Goal: Task Accomplishment & Management: Use online tool/utility

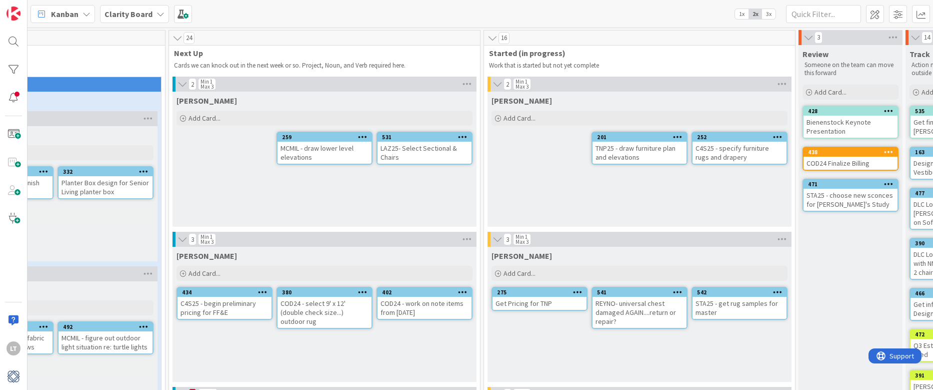
scroll to position [0, 386]
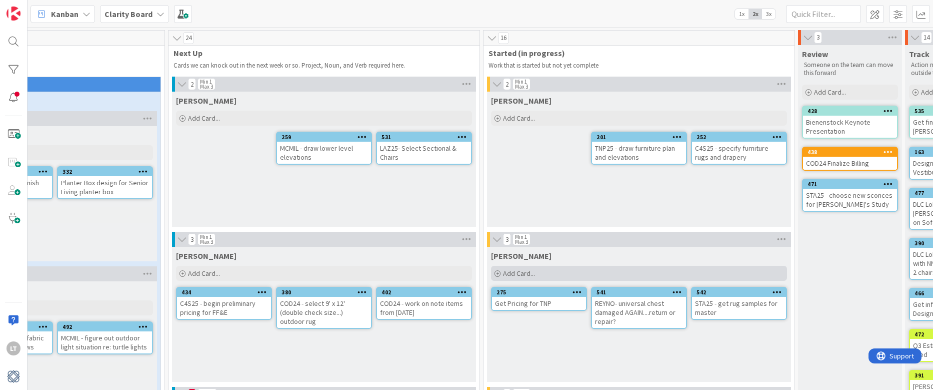
click at [544, 276] on div "Add Card..." at bounding box center [639, 273] width 296 height 15
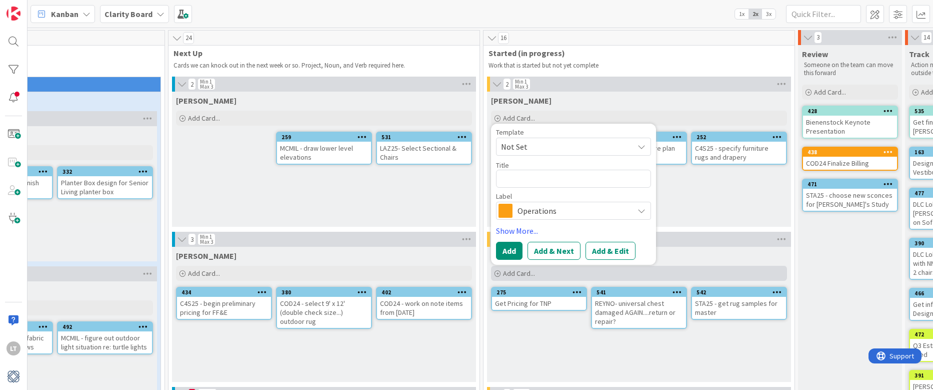
type textarea "x"
type textarea "s"
type textarea "x"
type textarea "se"
type textarea "x"
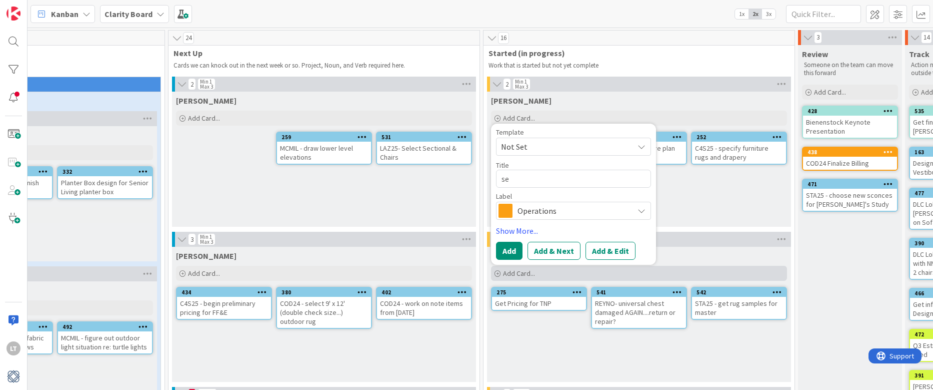
type textarea "sen"
type textarea "x"
type textarea "send"
type textarea "x"
type textarea "sen"
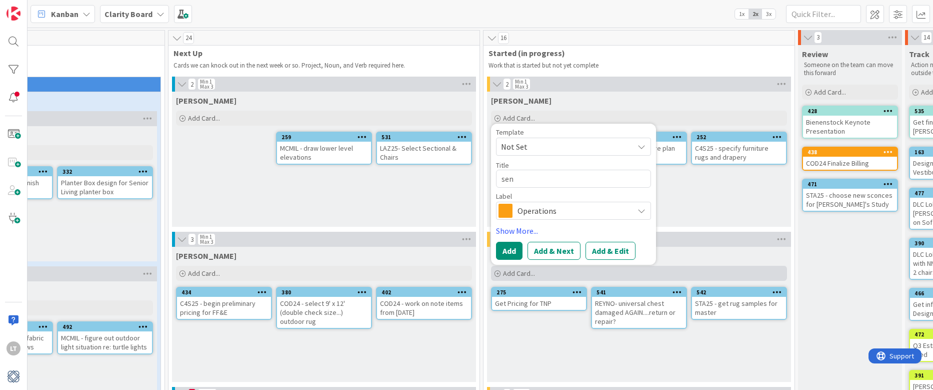
type textarea "x"
type textarea "se"
type textarea "x"
type textarea "s"
type textarea "x"
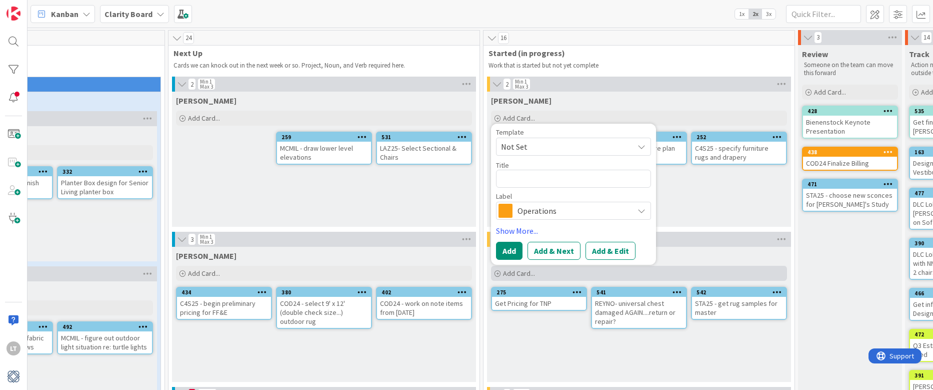
type textarea "D"
type textarea "x"
type textarea "S"
type textarea "x"
type textarea "Se"
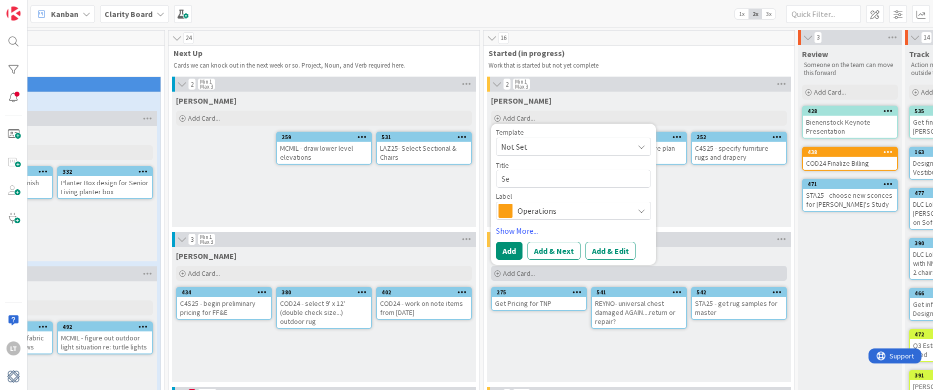
type textarea "x"
type textarea "Sen"
type textarea "x"
type textarea "Send"
type textarea "x"
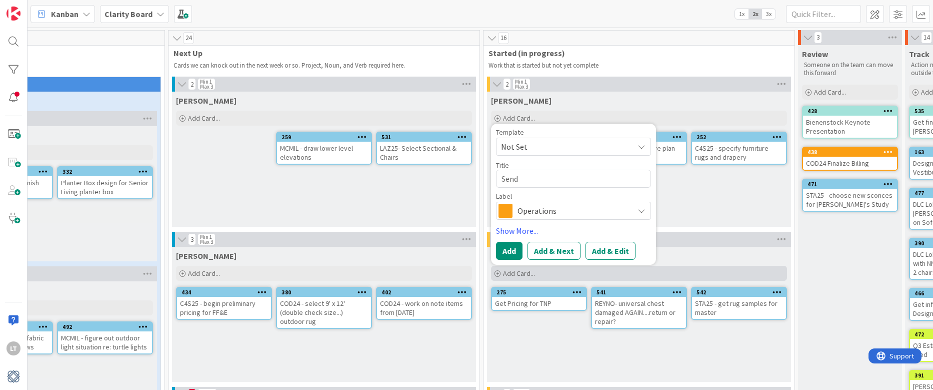
type textarea "Send"
type textarea "x"
type textarea "Send G"
type textarea "x"
type textarea "Send GH"
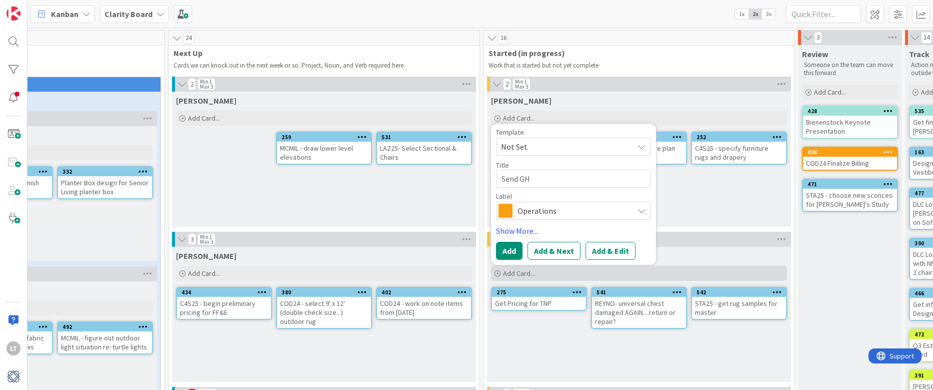
type textarea "x"
type textarea "Send GHe"
type textarea "x"
type textarea "Send GHen"
type textarea "x"
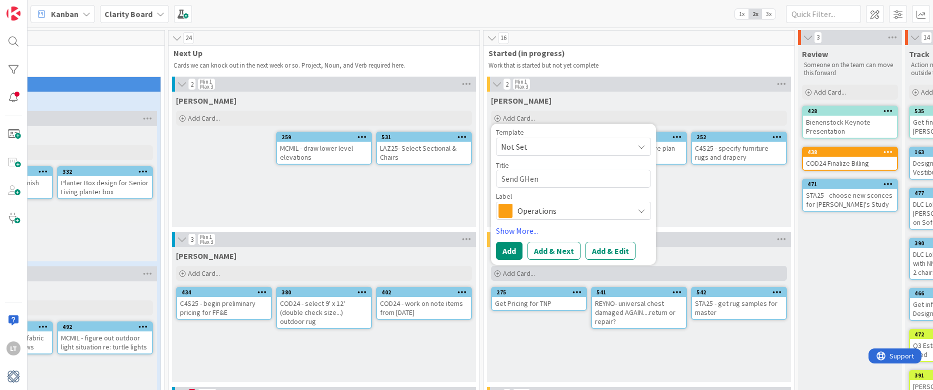
type textarea "Send GHe"
type textarea "x"
type textarea "Send GH"
type textarea "x"
type textarea "Send G"
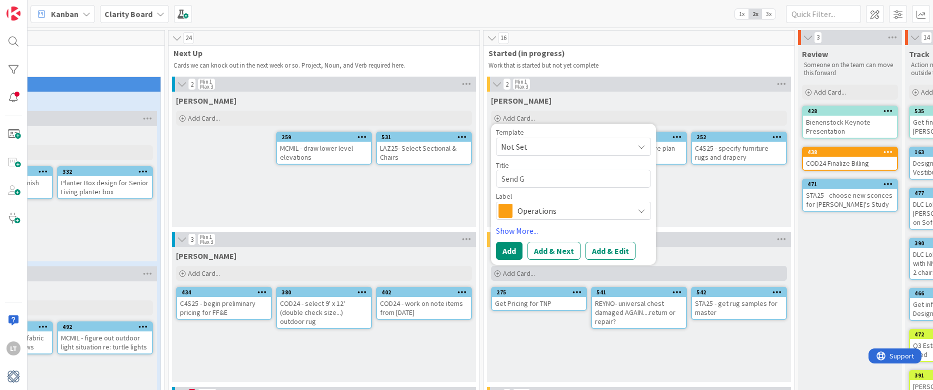
type textarea "x"
type textarea "Send Ge"
type textarea "x"
type textarea "Send Gen"
type textarea "x"
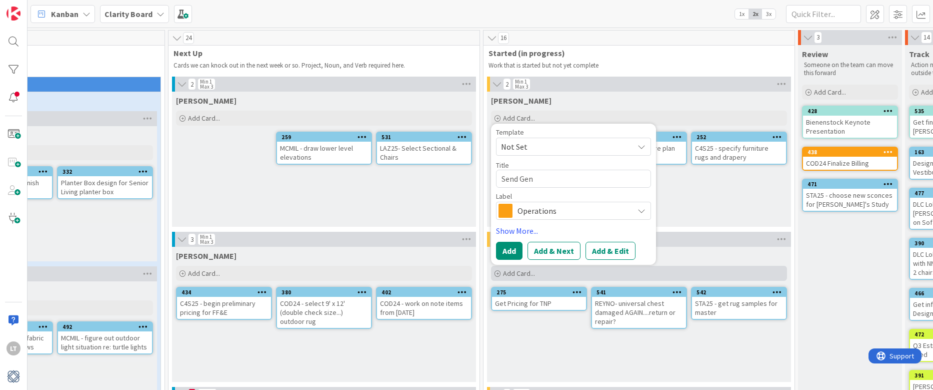
type textarea "Send Gene"
type textarea "x"
type textarea "Send Gene"
type textarea "x"
type textarea "Send Gene F"
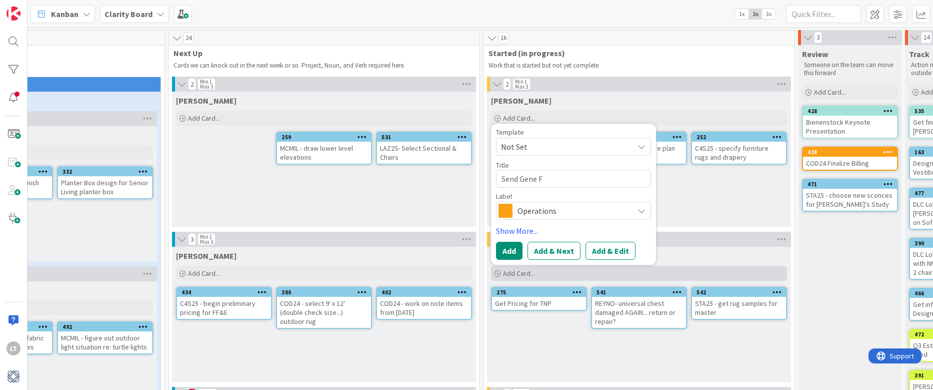
type textarea "x"
type textarea "Send Gene Fr"
type textarea "x"
type textarea "Send Gene F"
type textarea "x"
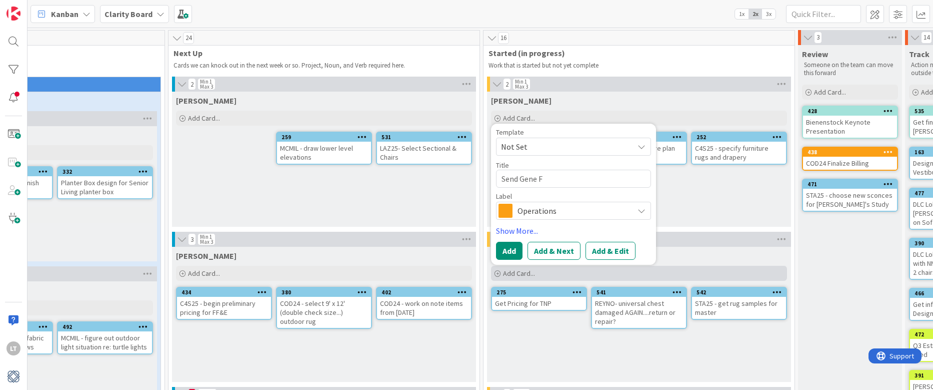
type textarea "Send Gene"
type textarea "x"
type textarea "Send Gene f"
type textarea "x"
type textarea "Send Gene fr"
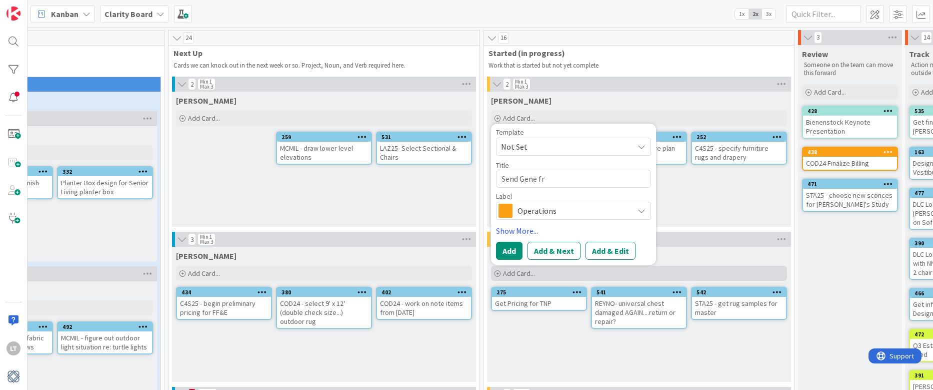
type textarea "x"
type textarea "Send Gene fro"
type textarea "x"
type textarea "Send Gene from"
type textarea "x"
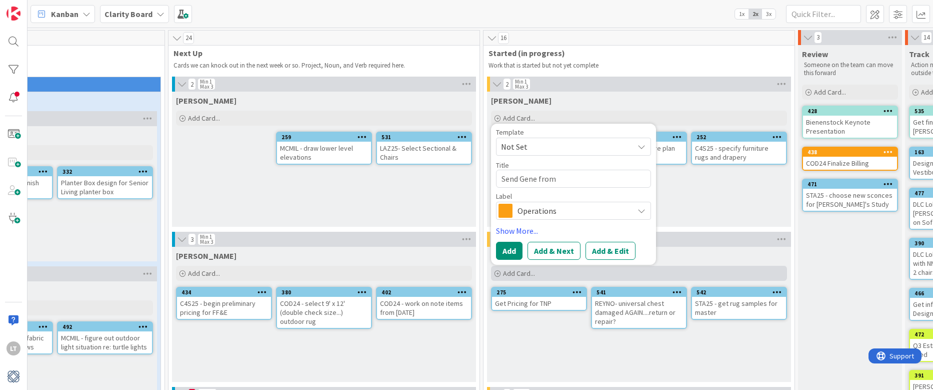
type textarea "Send Gene from"
type textarea "x"
type textarea "Send Gene from C"
type textarea "x"
type textarea "Send Gene from Cj"
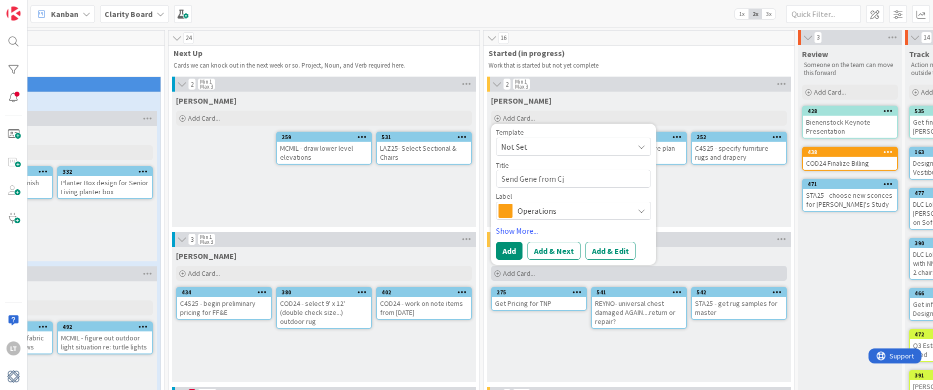
type textarea "x"
type textarea "Send Gene from Cjh"
type textarea "x"
type textarea "Send Gene from Cjha"
type textarea "x"
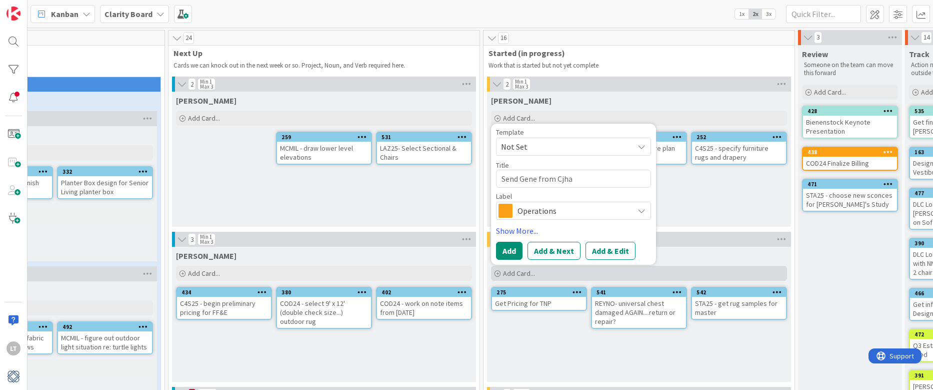
type textarea "Send Gene from Cjh"
type textarea "x"
type textarea "Send Gene from Cj"
type textarea "x"
type textarea "Send Gene from C"
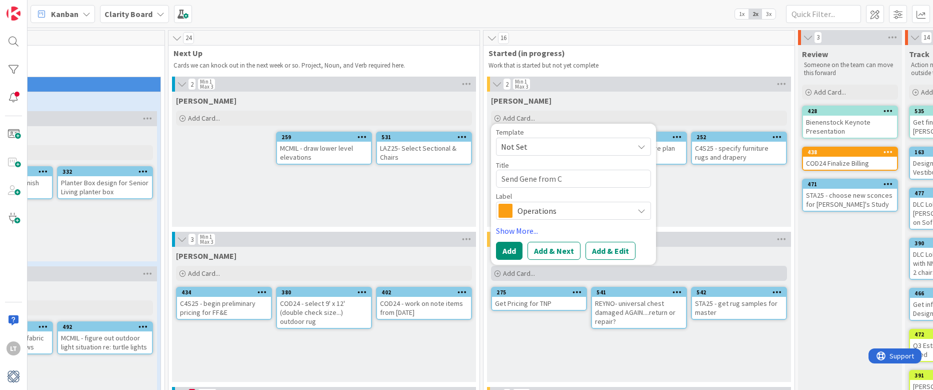
type textarea "x"
type textarea "Send Gene from Ch"
type textarea "x"
type textarea "Send Gene from Cha"
type textarea "x"
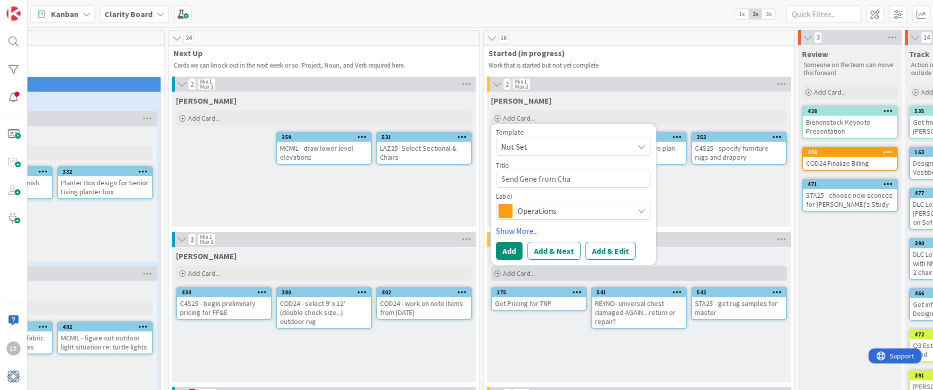
type textarea "Send Gene from [GEOGRAPHIC_DATA]"
type textarea "x"
type textarea "Send Gene from [GEOGRAPHIC_DATA]"
type textarea "x"
type textarea "Send Gene from [GEOGRAPHIC_DATA]"
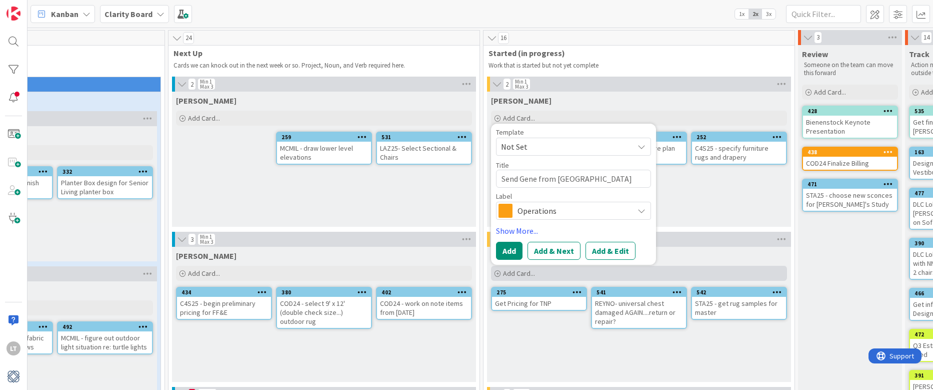
type textarea "x"
type textarea "Send Gene from [GEOGRAPHIC_DATA]"
type textarea "x"
type textarea "Send Gene from [GEOGRAPHIC_DATA]"
type textarea "x"
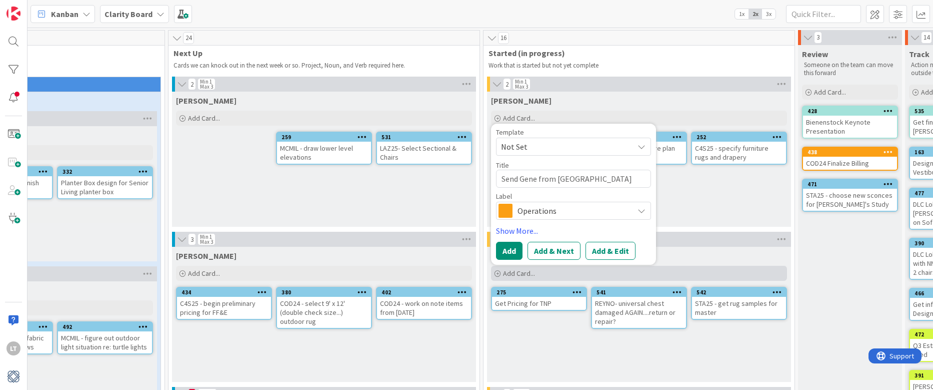
type textarea "Send Gene from [GEOGRAPHIC_DATA]"
type textarea "x"
type textarea "Send Gene from [PERSON_NAME] l"
type textarea "x"
type textarea "Send Gene from [PERSON_NAME] lo"
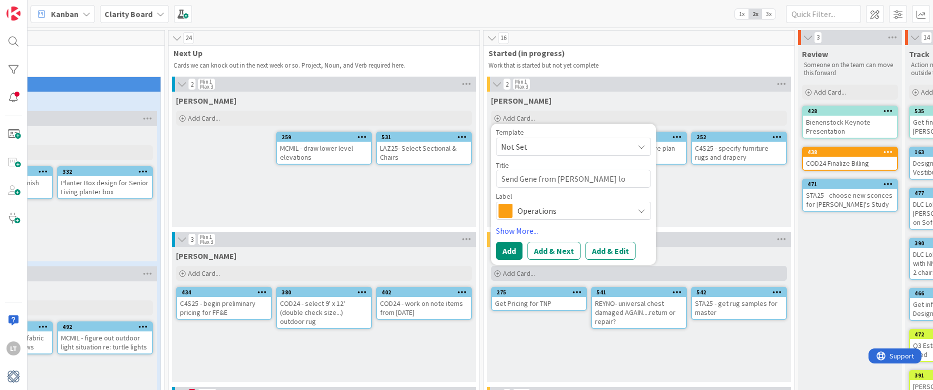
type textarea "x"
type textarea "Send Gene from [PERSON_NAME] los"
type textarea "x"
type textarea "Send [PERSON_NAME] from [PERSON_NAME] lost"
type textarea "x"
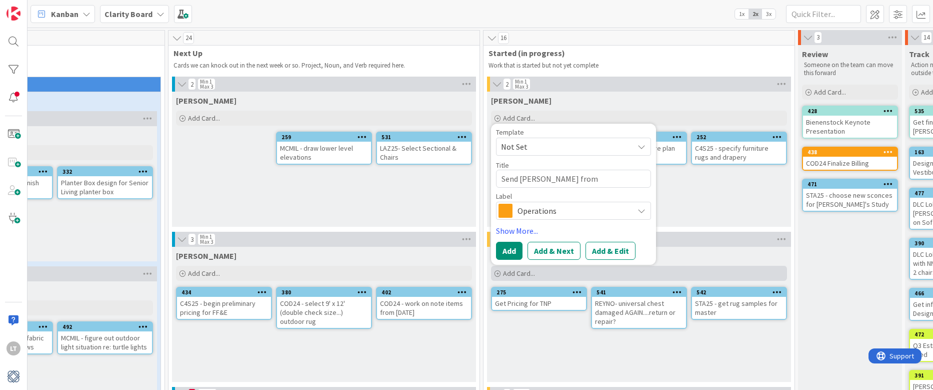
type textarea "Send Gene from [PERSON_NAME] los"
type textarea "x"
type textarea "Send Gene from [PERSON_NAME] lo"
type textarea "x"
type textarea "Send Gene from [PERSON_NAME] l"
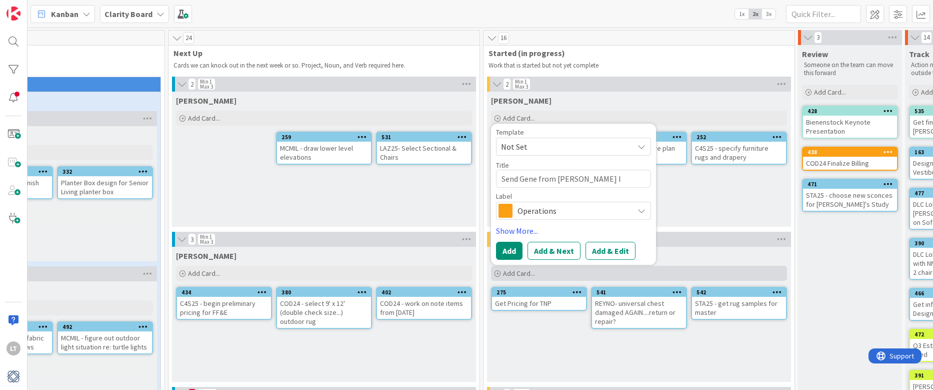
type textarea "x"
type textarea "Send Gene from [PERSON_NAME]"
type textarea "x"
type textarea "Send Gene from [PERSON_NAME]"
type textarea "x"
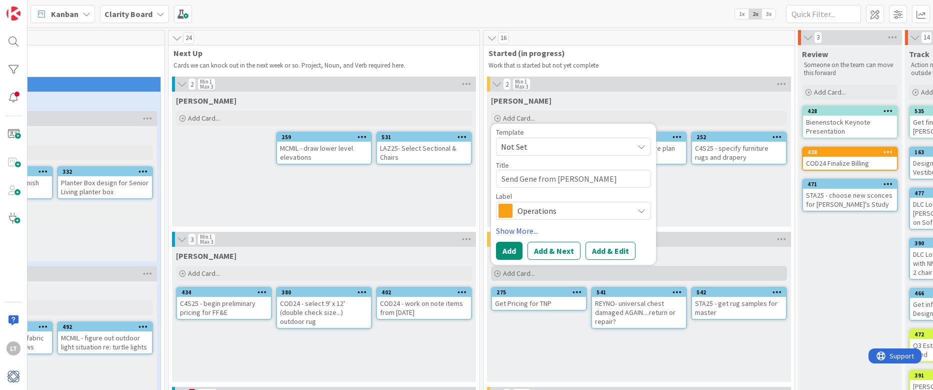
type textarea "Send Gene from [PERSON_NAME] list"
type textarea "x"
type textarea "Send Gene from [PERSON_NAME] list"
type textarea "x"
type textarea "Send Gene from [PERSON_NAME] list o"
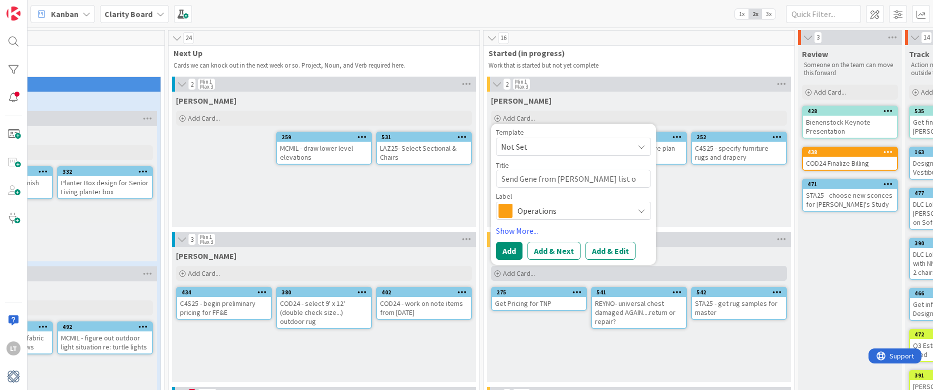
type textarea "x"
type textarea "Send Gene from [PERSON_NAME] list of"
type textarea "x"
type textarea "Send Gene from [PERSON_NAME] list of"
type textarea "x"
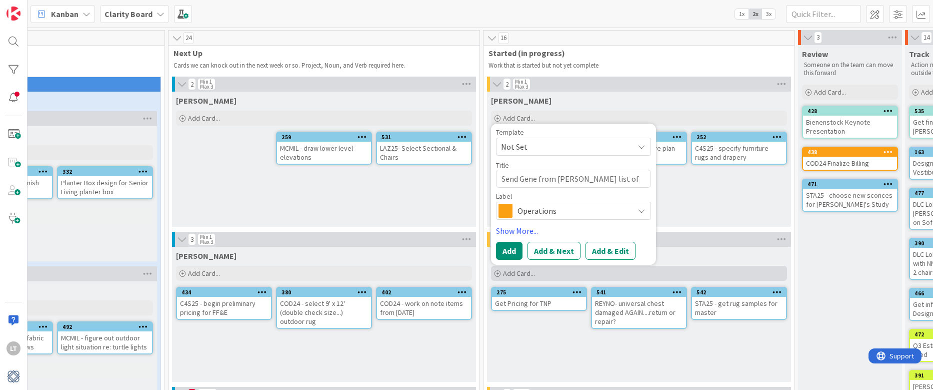
type textarea "Send Gene from [PERSON_NAME] list of f"
type textarea "x"
type textarea "Send Gene from [PERSON_NAME] list of fa"
type textarea "x"
type textarea "Send Gene from [PERSON_NAME] list of fab"
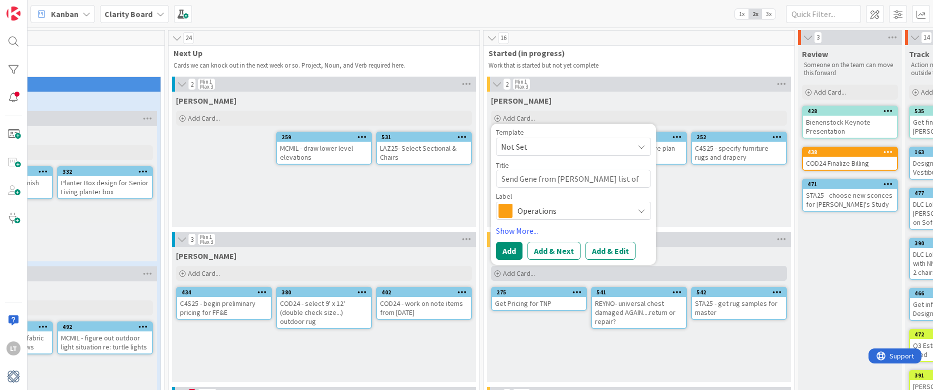
type textarea "x"
type textarea "Send Gene from [PERSON_NAME] list of fabr"
type textarea "x"
type textarea "Send Gene from [PERSON_NAME] list of fabri"
type textarea "x"
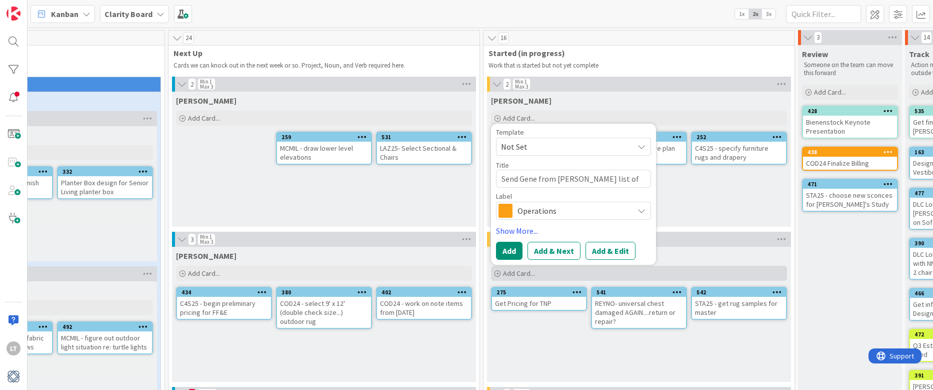
type textarea "Send Gene from [PERSON_NAME] list of fabric"
type textarea "x"
type textarea "Send Gene from [PERSON_NAME] list of fabrics"
type textarea "x"
type textarea "Send Gene from [PERSON_NAME] list of fabrics"
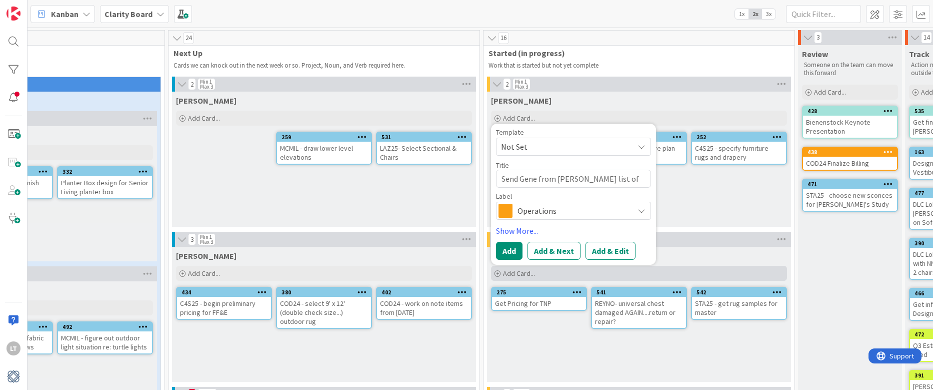
type textarea "x"
type textarea "Send Gene from [PERSON_NAME] list of fabrics w"
type textarea "x"
type textarea "Send Gene from [PERSON_NAME] list of fabrics we"
type textarea "x"
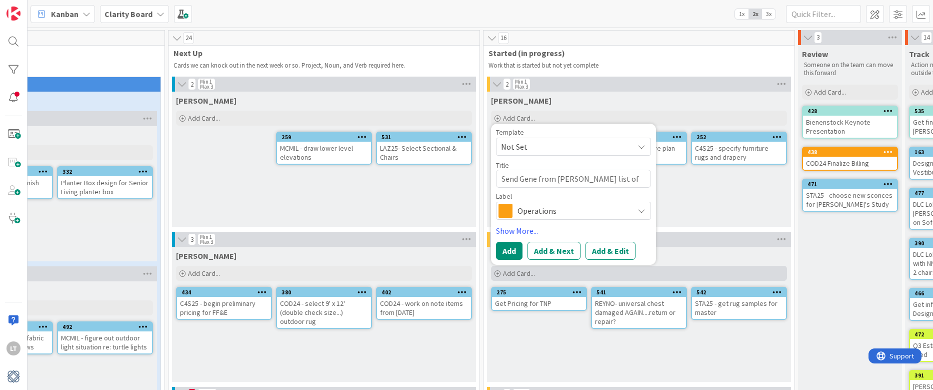
type textarea "Send Gene from [PERSON_NAME] list of fabrics we"
type textarea "x"
type textarea "Send Gene from [PERSON_NAME] list of fabrics we k"
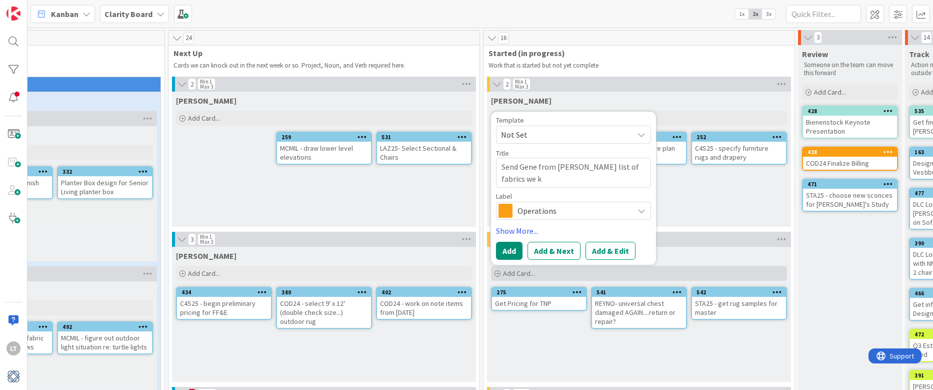
type textarea "x"
type textarea "Send Gene from [PERSON_NAME] list of fabrics we ke"
type textarea "x"
type textarea "Send Gene from [PERSON_NAME] list of fabrics we ket"
type textarea "x"
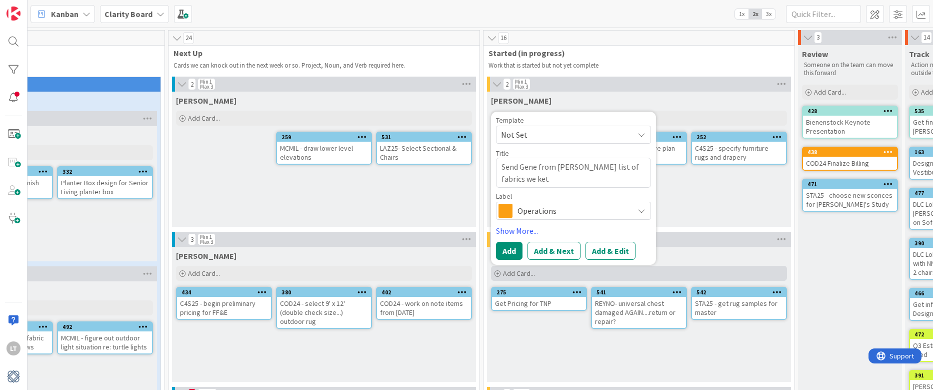
type textarea "Send Gene from [PERSON_NAME] list of fabrics we ketp"
type textarea "x"
type textarea "Send Gene from [PERSON_NAME] list of fabrics we ket"
type textarea "x"
type textarea "Send Gene from [PERSON_NAME] list of fabrics we ke"
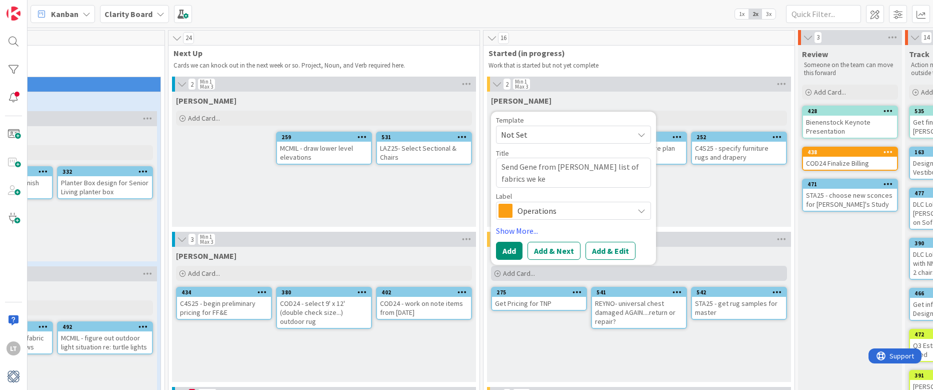
type textarea "x"
type textarea "Send Gene from [PERSON_NAME] list of fabrics we kep"
type textarea "x"
type textarea "Send Gene from [PERSON_NAME] list of fabrics we kept"
type textarea "x"
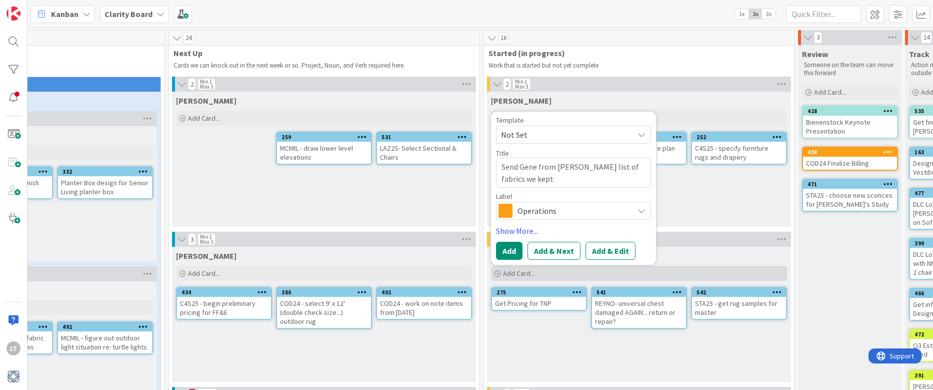
type textarea "Send Gene from [PERSON_NAME] list of fabrics we kept"
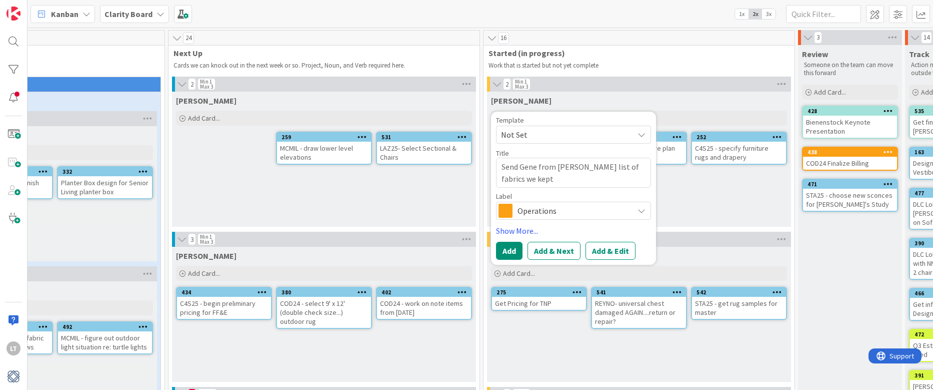
click at [507, 167] on textarea "Send Gene from [PERSON_NAME] list of fabrics we kept" at bounding box center [573, 173] width 155 height 30
type textarea "x"
type textarea "end Gene from [PERSON_NAME] list of fabrics we kept"
type textarea "x"
type textarea "Send Gene from [PERSON_NAME] list of fabrics we kept"
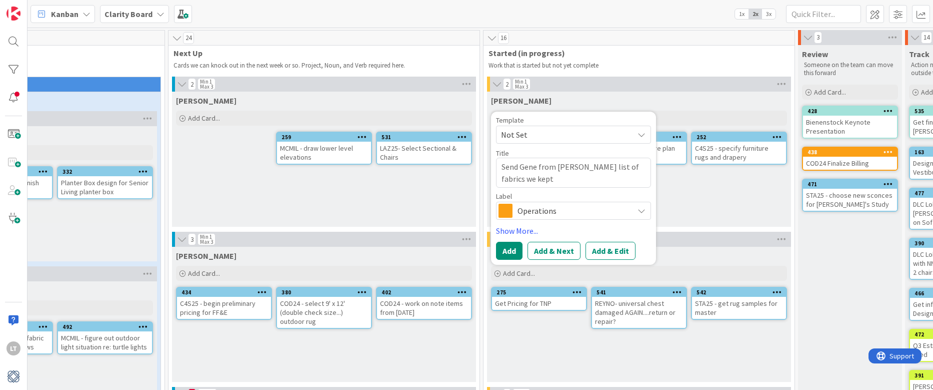
type textarea "x"
type textarea "end Gene from [PERSON_NAME] list of fabrics we kept"
type textarea "x"
type textarea "Send Gene from [PERSON_NAME] list of fabrics we kept"
type textarea "x"
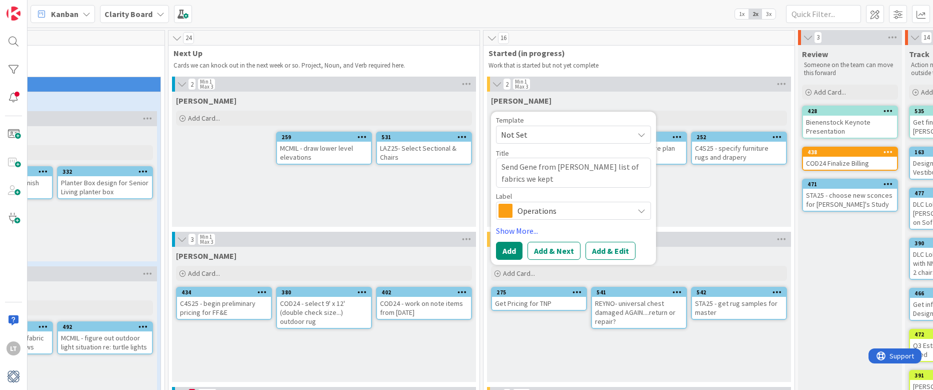
type textarea "Soend Gene from [PERSON_NAME] list of fabrics we kept"
type textarea "x"
type textarea "Sorend Gene from [PERSON_NAME] list of fabrics we kept"
type textarea "x"
type textarea "Sortend Gene from [PERSON_NAME] list of fabrics we kept"
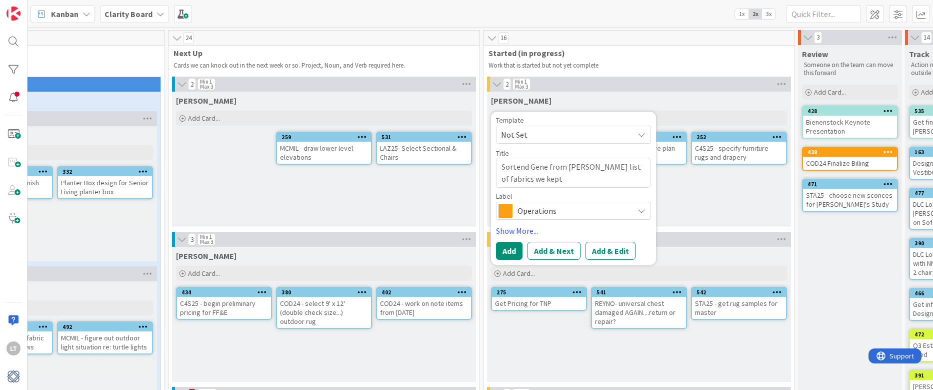
type textarea "x"
type textarea "Sort end Gene from [PERSON_NAME] list of fabrics we kept"
type textarea "x"
type textarea "Sort tend Gene from [PERSON_NAME] list of fabrics we kept"
type textarea "x"
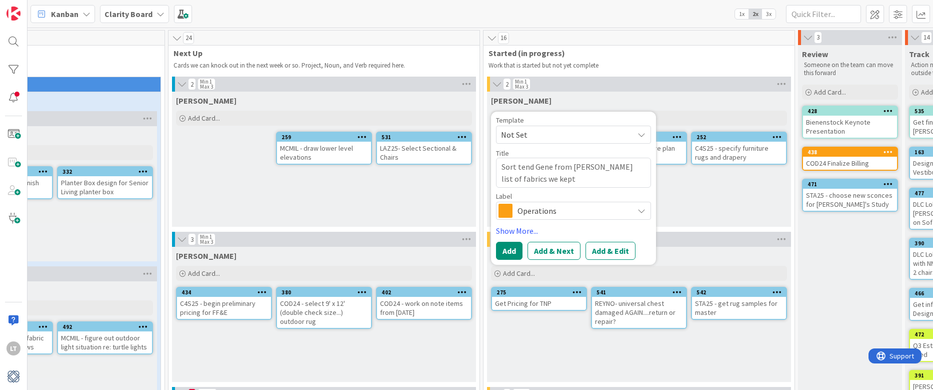
type textarea "Sort thend [PERSON_NAME] from [PERSON_NAME] list of fabrics we kept"
type textarea "x"
type textarea "Sort [PERSON_NAME] from [PERSON_NAME] list of fabrics we kept"
type textarea "x"
type textarea "Sort throend Gene from [PERSON_NAME] list of fabrics we kept"
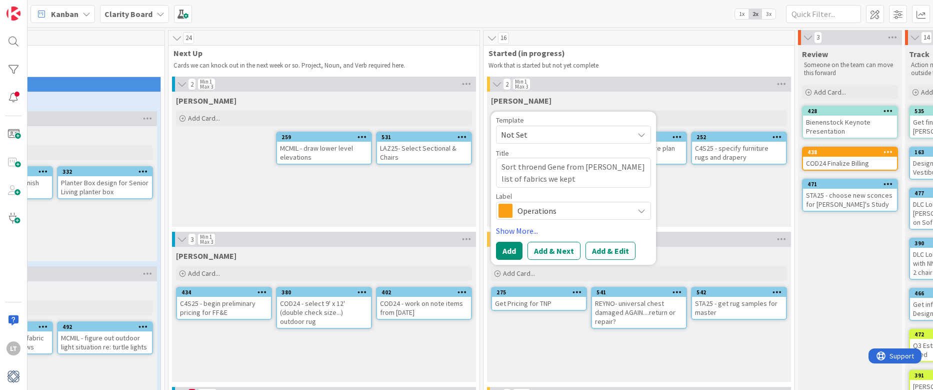
type textarea "x"
type textarea "Sort throuend Gene from [GEOGRAPHIC_DATA] list of fabrics we kept"
type textarea "x"
type textarea "Sort througend Gene from [GEOGRAPHIC_DATA] list of fabrics we kept"
type textarea "x"
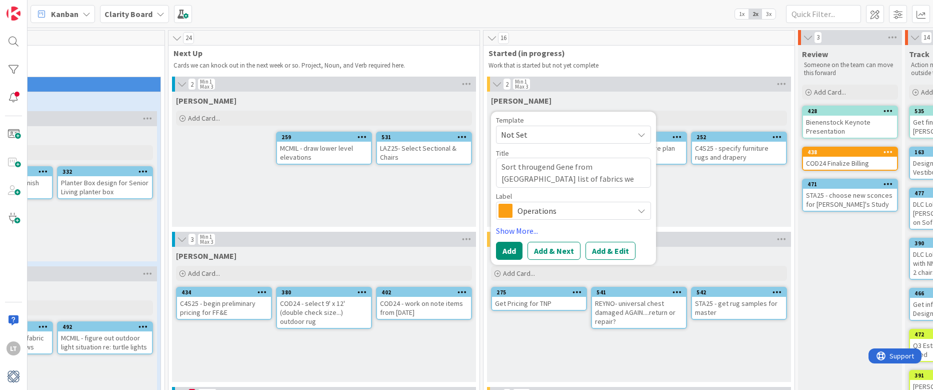
type textarea "Sort through end Gene from [PERSON_NAME] list of fabrics we kept"
type textarea "x"
type textarea "Sort through Cend Gene from [PERSON_NAME] list of fabrics we kept"
type textarea "x"
type textarea "Sort through [PERSON_NAME] from [PERSON_NAME] list of fabrics we kept"
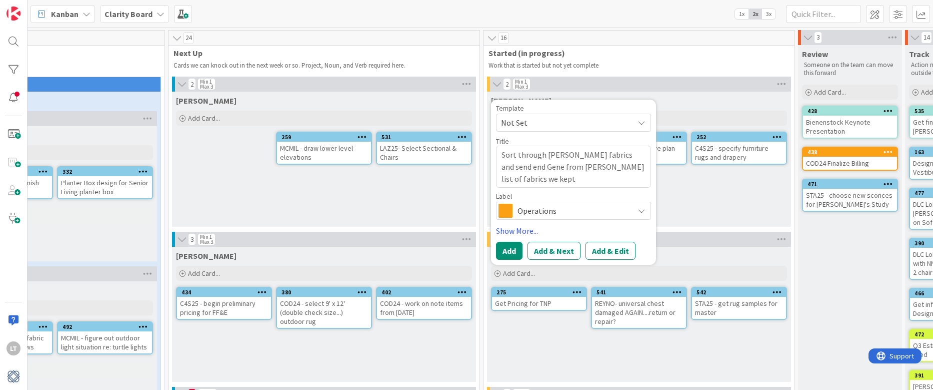
drag, startPoint x: 516, startPoint y: 165, endPoint x: 496, endPoint y: 167, distance: 20.6
click at [496, 167] on div "Template Not Set Title 86 / 128 Sort through [PERSON_NAME] fabrics and send end…" at bounding box center [573, 182] width 165 height 165
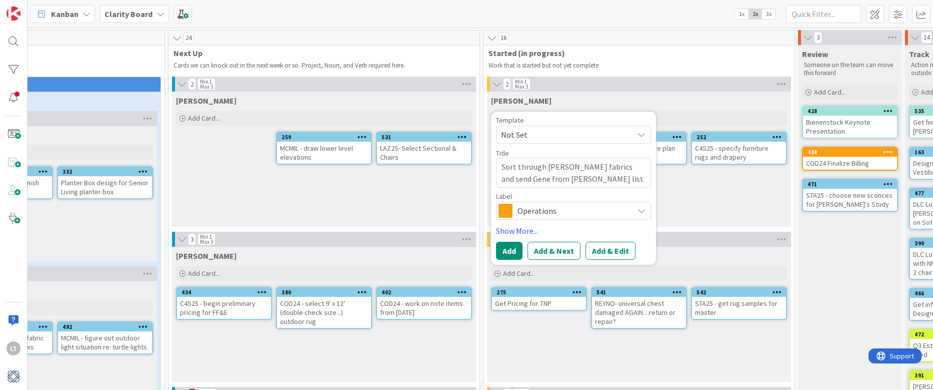
drag, startPoint x: 573, startPoint y: 179, endPoint x: 523, endPoint y: 180, distance: 49.5
click at [523, 180] on textarea "Sort through [PERSON_NAME] fabrics and send Gene from [PERSON_NAME] list of fab…" at bounding box center [573, 173] width 155 height 30
click at [539, 209] on span "Operations" at bounding box center [573, 211] width 111 height 14
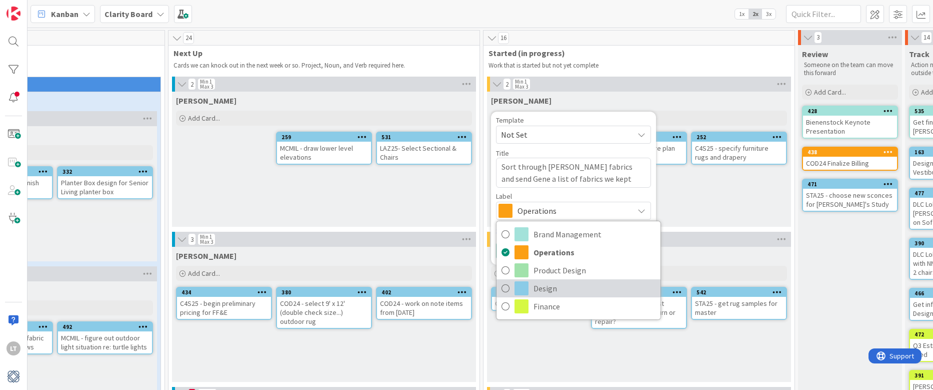
click at [503, 285] on icon at bounding box center [506, 288] width 8 height 15
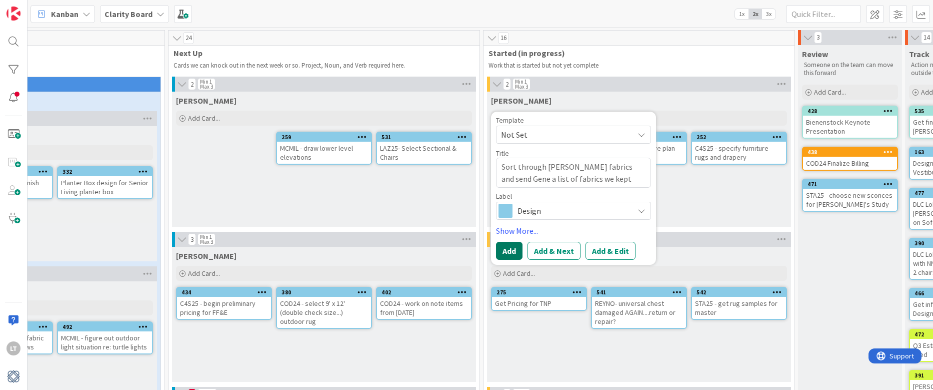
click at [507, 255] on button "Add" at bounding box center [509, 251] width 27 height 18
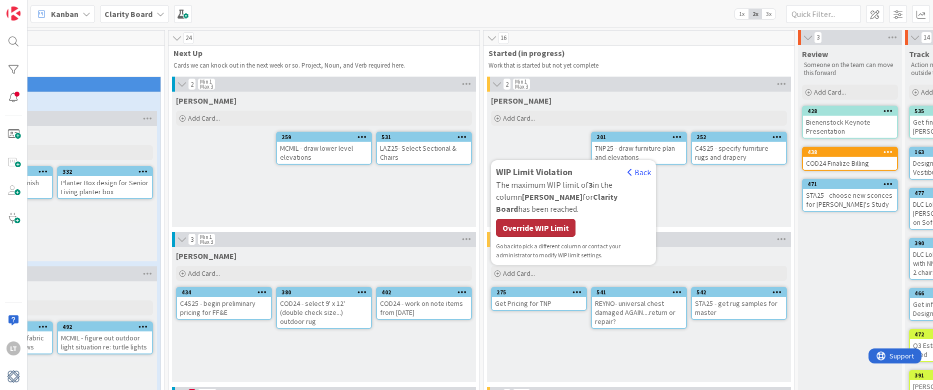
click at [522, 231] on div "Override WIP Limit" at bounding box center [536, 228] width 80 height 18
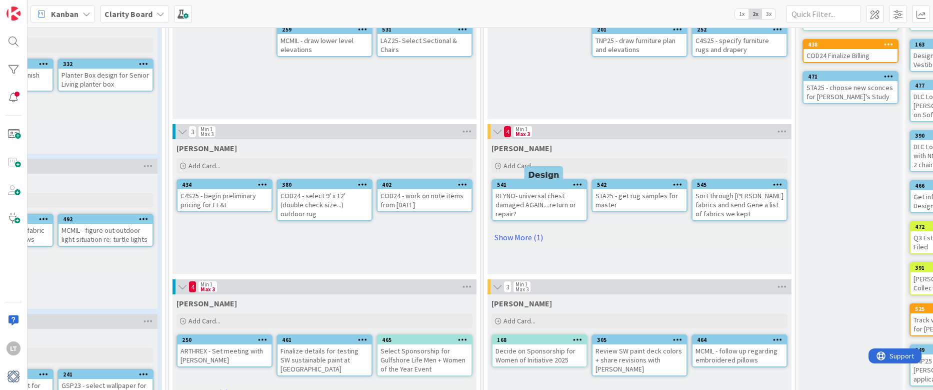
scroll to position [109, 386]
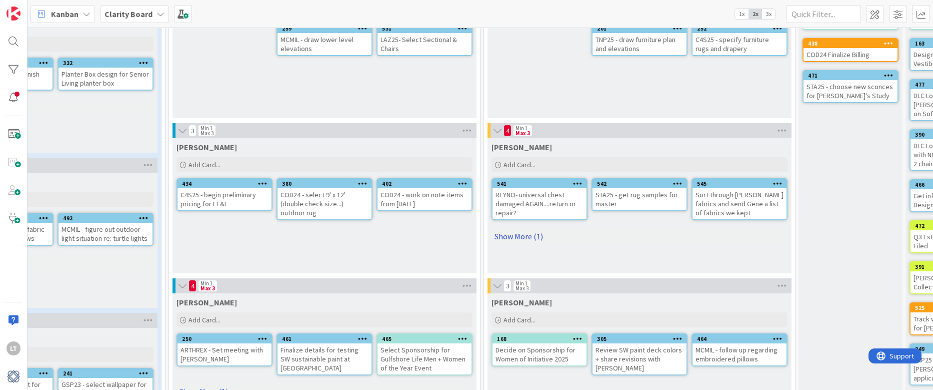
click at [528, 235] on link "Show More (1)" at bounding box center [640, 236] width 296 height 16
